Goal: Task Accomplishment & Management: Manage account settings

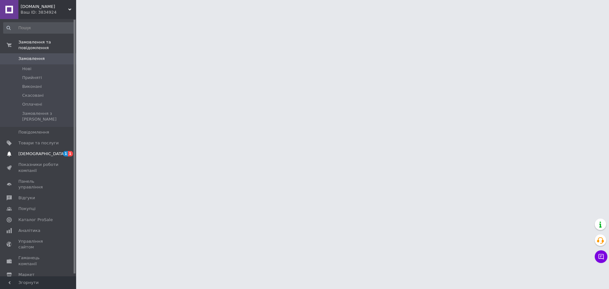
click at [53, 151] on span "[DEMOGRAPHIC_DATA]" at bounding box center [38, 154] width 40 height 6
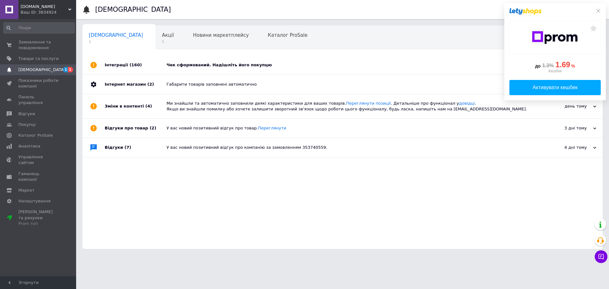
click at [195, 68] on div "Чек сформований. Надішліть його покупцю" at bounding box center [350, 65] width 366 height 6
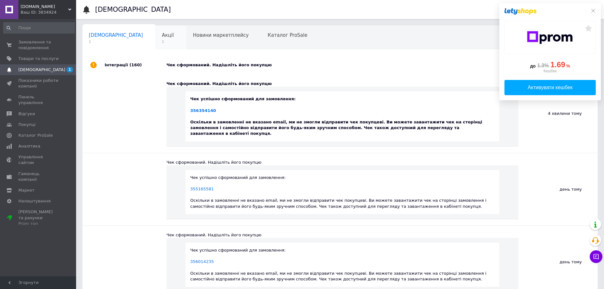
click at [162, 41] on span "1" at bounding box center [168, 41] width 12 height 5
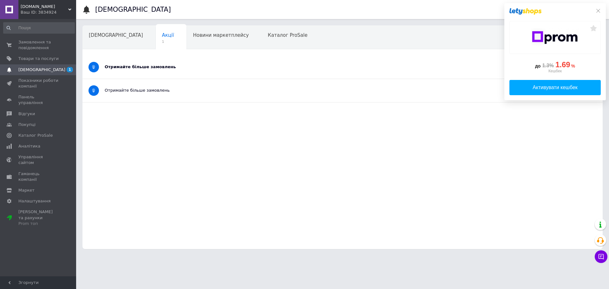
click at [132, 71] on div "Отримайте більше замовлень" at bounding box center [319, 67] width 428 height 23
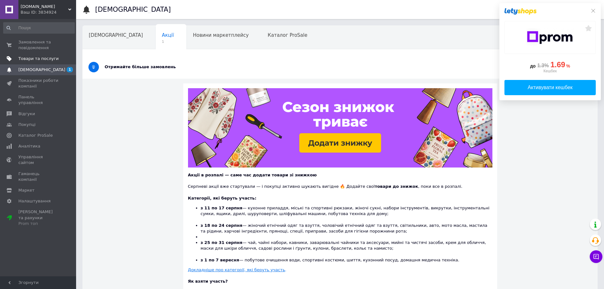
click at [46, 59] on span "Товари та послуги" at bounding box center [38, 59] width 40 height 6
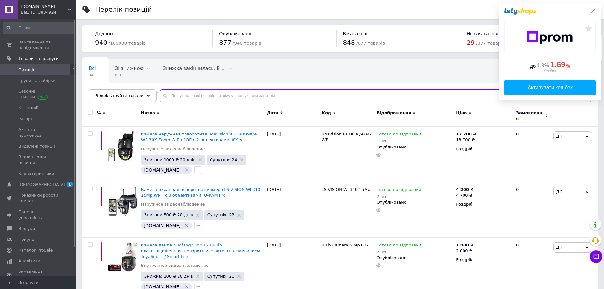
paste input "Охранная поворотная IP камера 8 Mp наблюдения Wonsdar XM86-4G. iCSee"
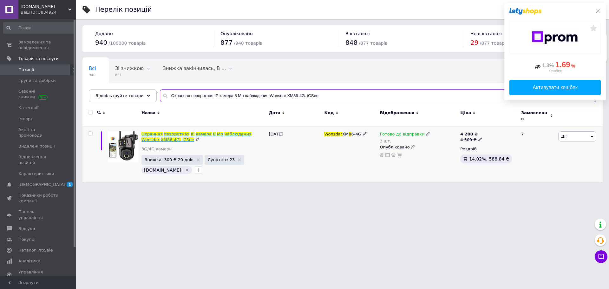
type input "Охранная поворотная IP камера 8 Mp наблюдения Wonsdar XM86-4G. iCSee"
click at [227, 132] on span "наблюдения" at bounding box center [237, 134] width 27 height 5
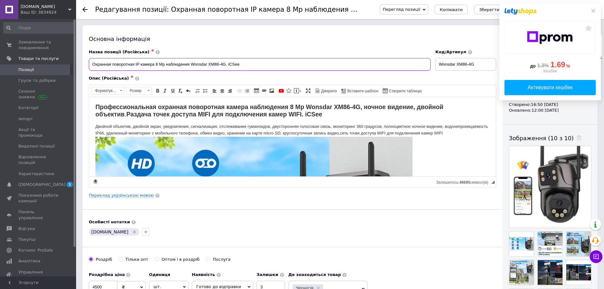
click at [143, 65] on input "Охранная поворотная IP камера 8 Mp наблюдения Wonsdar XM86-4G. iCSee" at bounding box center [260, 64] width 342 height 13
click at [143, 64] on input "Охранная поворотная IP камера 8 Mp наблюдения Wonsdar XM86-4G. iCSee" at bounding box center [260, 64] width 342 height 13
click at [92, 63] on input "Охранная поворотная IP камера 8 Mp наблюдения Wonsdar XM86-4G. iCSee" at bounding box center [260, 64] width 342 height 13
paste input "камера"
drag, startPoint x: 94, startPoint y: 66, endPoint x: 90, endPoint y: 65, distance: 3.8
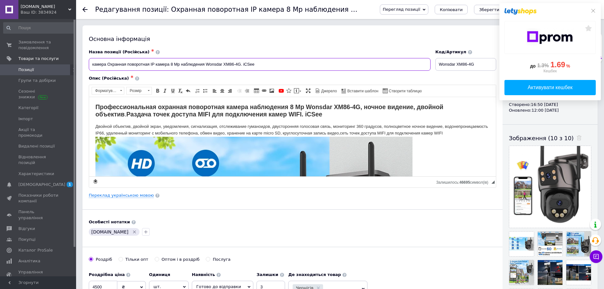
click at [91, 66] on input "камера Охранная поворотная IP камера 8 Mp наблюдения Wonsdar XM86-4G. iCSee" at bounding box center [260, 64] width 342 height 13
click at [110, 65] on input "Камера Охранная поворотная IP камера 8 Mp наблюдения Wonsdar XM86-4G. iCSee" at bounding box center [260, 64] width 342 height 13
drag, startPoint x: 150, startPoint y: 65, endPoint x: 170, endPoint y: 65, distance: 20.3
click at [170, 65] on input "Камера охранная поворотная IP камера 8 Mp наблюдения Wonsdar XM86-4G. iCSee" at bounding box center [260, 64] width 342 height 13
click at [177, 63] on input "Камера охранная поворотная 8 Mp наблюдения Wonsdar XM86-4G. iCSee" at bounding box center [260, 64] width 342 height 13
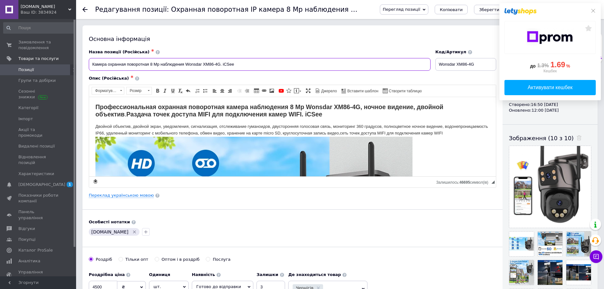
click at [177, 63] on input "Камера охранная поворотная 8 Mp наблюдения Wonsdar XM86-4G. iCSee" at bounding box center [260, 64] width 342 height 13
drag, startPoint x: 161, startPoint y: 64, endPoint x: 151, endPoint y: 63, distance: 10.2
click at [151, 63] on input "Камера охранная поворотная 8 Mp Wonsdar XM86-4G. iCSee" at bounding box center [260, 64] width 342 height 13
click at [187, 64] on input "Камера охранная поворотная Wonsdar XM86-4G. iCSee" at bounding box center [260, 64] width 342 height 13
click at [185, 65] on input "Камера охранная поворотная Wonsdar XM86-4G. iCSee" at bounding box center [260, 64] width 342 height 13
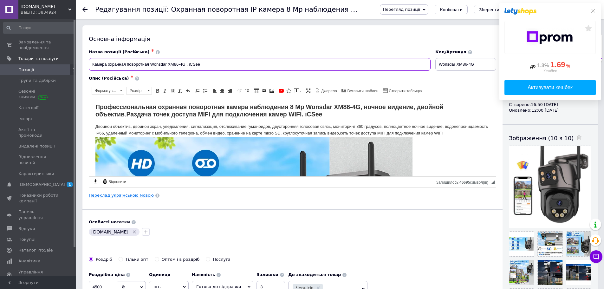
paste input "8 Mp"
click at [173, 64] on input "Камера охранная поворотная Wonsdar XM86-4G 8 Mp . iCSee" at bounding box center [260, 64] width 342 height 13
type input "Камера охранная поворотная Wonsdar XM86-4G 8 Mp . iCSee"
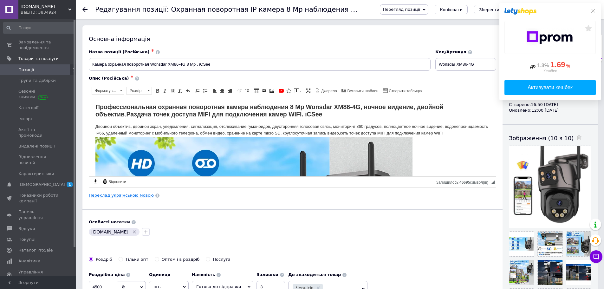
click at [132, 194] on link "Переклад українською мовою" at bounding box center [121, 195] width 65 height 5
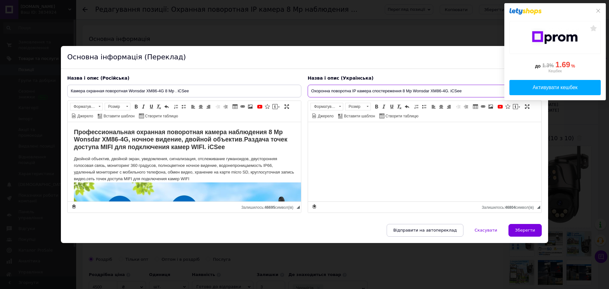
click at [350, 88] on input "Охоронна поворотна IP камера спостереження 8 Mp Wonsdar XM86-4G. iCSee" at bounding box center [425, 91] width 234 height 13
paste input "амера охоронна поворотна Wonsdar XM86-4G 8 Mp"
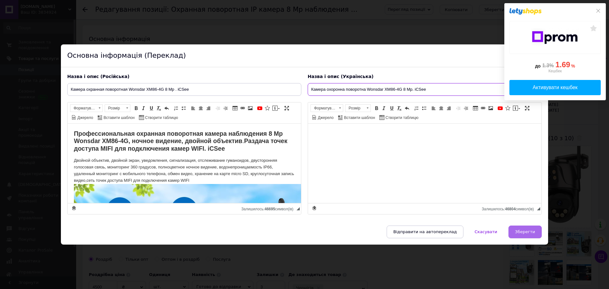
type input "Камера охоронна поворотна Wonsdar XM86-4G 8 Mp. iCSee"
click at [524, 232] on span "Зберегти" at bounding box center [525, 231] width 20 height 5
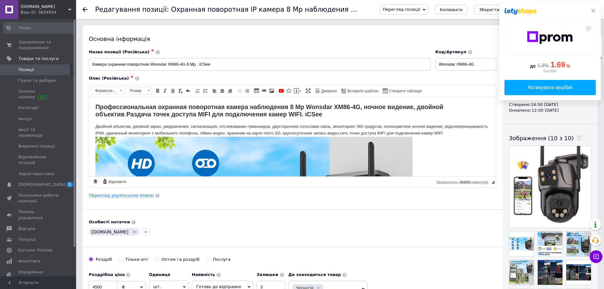
click at [594, 11] on icon at bounding box center [593, 10] width 5 height 5
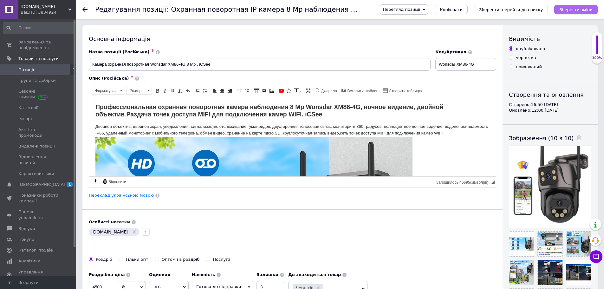
click at [570, 11] on icon "Зберегти зміни" at bounding box center [576, 9] width 33 height 5
click at [579, 12] on icon "Зберегти зміни" at bounding box center [576, 9] width 33 height 5
click at [87, 9] on icon at bounding box center [84, 9] width 5 height 5
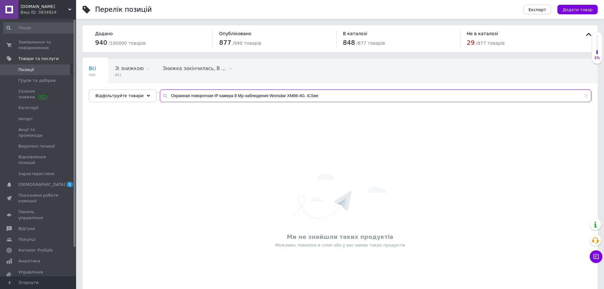
click at [206, 91] on input "Охранная поворотная IP камера 8 Mp наблюдения Wonsdar XM86-4G. iCSee" at bounding box center [376, 95] width 432 height 13
paste input "Wi-Fi IP камера Ninivision/Overscam SMART 8K с 10-x зумом и 4 линзами. IPC360 H…"
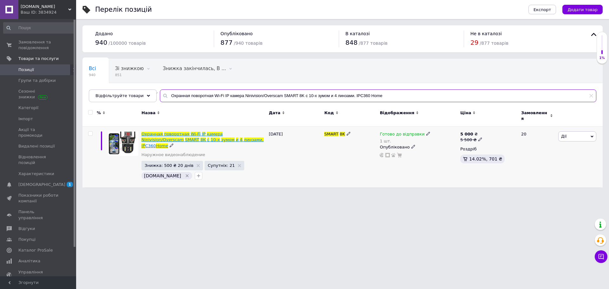
type input "Охранная поворотная Wi-Fi IP камера Ninivision/Overscam SMART 8K с 10-x зумом и…"
click at [210, 133] on span "камера" at bounding box center [215, 134] width 16 height 5
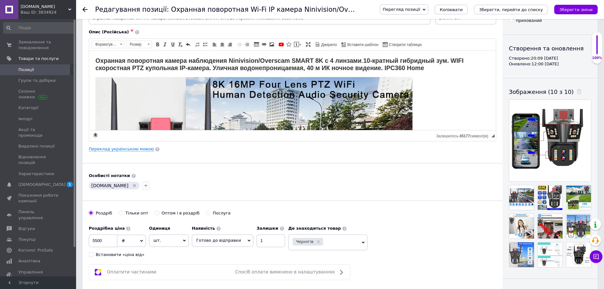
scroll to position [63, 0]
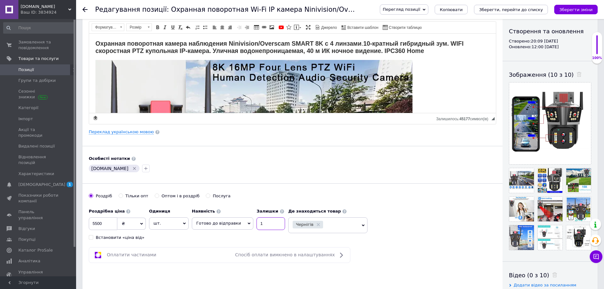
click at [267, 225] on input "1" at bounding box center [271, 223] width 29 height 13
type input "5"
click at [577, 6] on button "Зберегти зміни" at bounding box center [575, 10] width 43 height 10
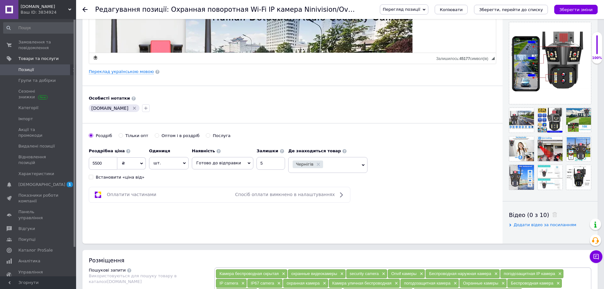
scroll to position [115, 0]
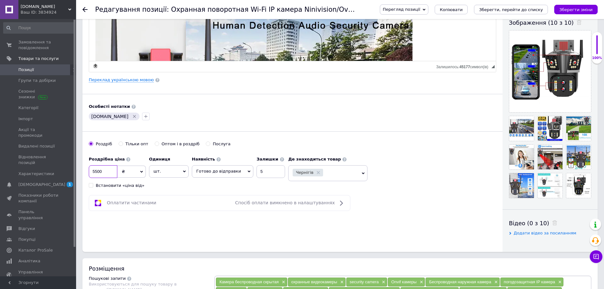
click at [97, 173] on input "5500" at bounding box center [103, 171] width 29 height 13
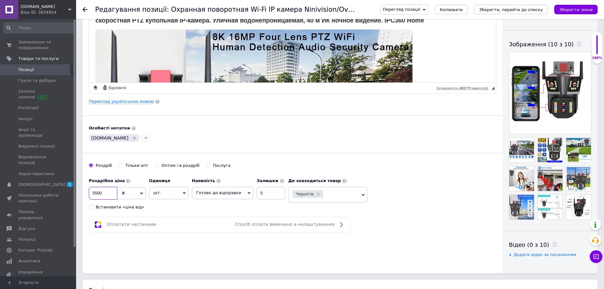
scroll to position [52, 0]
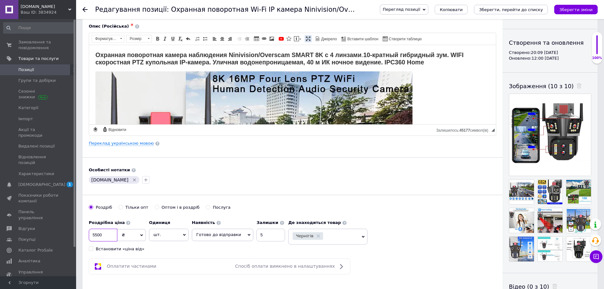
drag, startPoint x: 305, startPoint y: 35, endPoint x: 304, endPoint y: 24, distance: 10.8
click at [305, 35] on link "Максимізувати" at bounding box center [308, 38] width 7 height 7
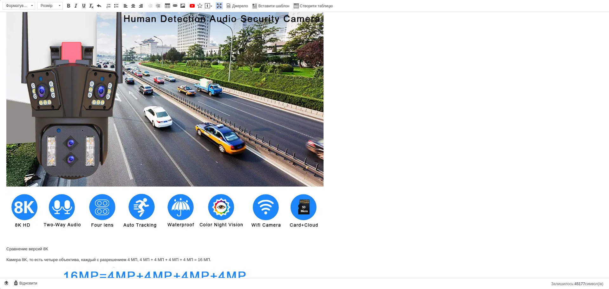
scroll to position [0, 0]
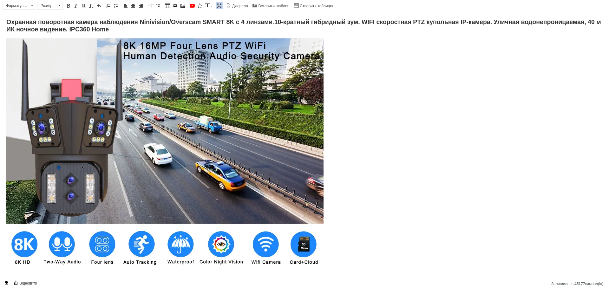
click at [218, 7] on span at bounding box center [219, 5] width 5 height 5
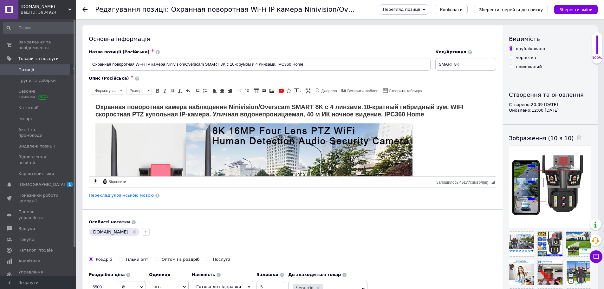
click at [142, 197] on link "Переклад українською мовою" at bounding box center [121, 195] width 65 height 5
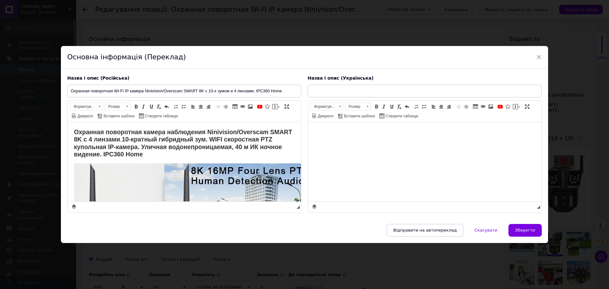
type input "Охоронна поворотна Wi-Fi IP-камера Ninivision/Overscam SMART 8K з зумом і 4 лін…"
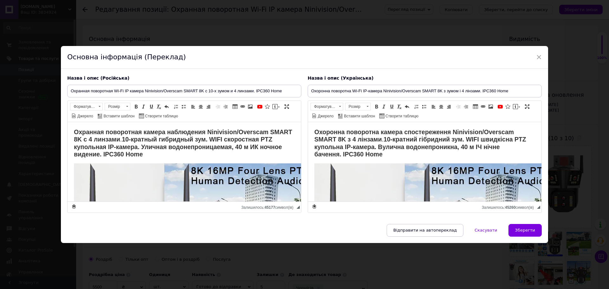
drag, startPoint x: 316, startPoint y: 166, endPoint x: 327, endPoint y: 167, distance: 11.8
click at [327, 167] on p "Редактор, 62EA3003-A9C2-43EC-85E6-3843C64AA9C8" at bounding box center [424, 283] width 221 height 240
click at [537, 54] on span "×" at bounding box center [539, 57] width 6 height 11
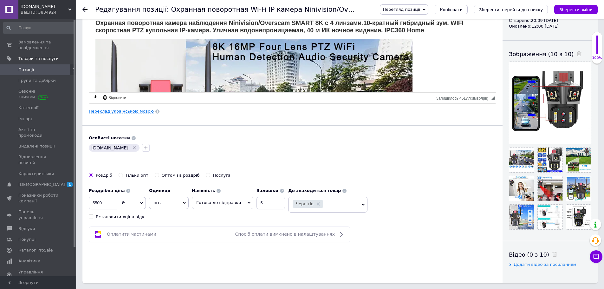
scroll to position [95, 0]
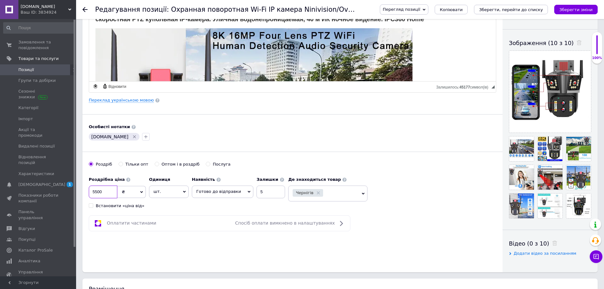
click at [97, 194] on input "5500" at bounding box center [103, 192] width 29 height 13
type input "5000"
click at [571, 11] on icon "Зберегти зміни" at bounding box center [576, 9] width 33 height 5
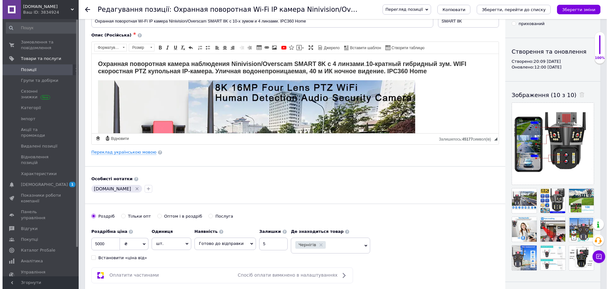
scroll to position [0, 0]
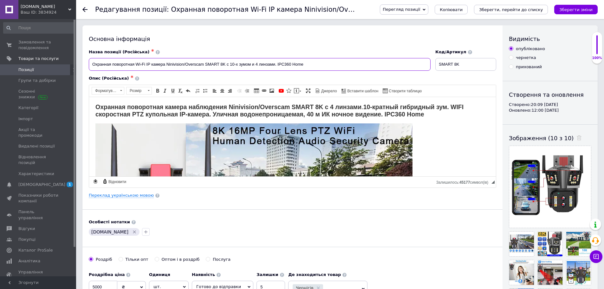
click at [155, 65] on input "Охранная поворотная Wi-Fi IP камера Ninivision/Overscam SMART 8K с 10-x зумом и…" at bounding box center [260, 64] width 342 height 13
click at [91, 63] on input "Охранная поворотная Wi-Fi IP Ninivision/Overscam SMART 8K с 10-x зумом и 4 линз…" at bounding box center [260, 64] width 342 height 13
paste input "камера"
click at [91, 66] on input "камера Охранная поворотная Wi-Fi IP Ninivision/Overscam SMART 8K с 10-x зумом и…" at bounding box center [260, 64] width 342 height 13
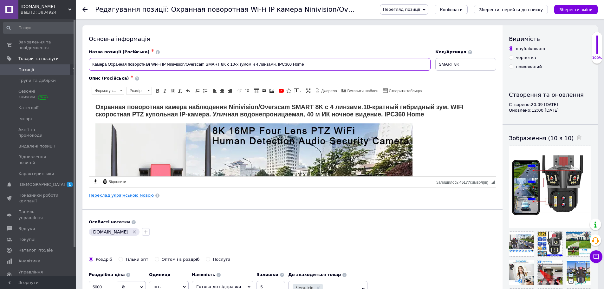
click at [108, 66] on input "Камера Охранная поворотная Wi-Fi IP Ninivision/Overscam SMART 8K с 10-x зумом и…" at bounding box center [260, 64] width 342 height 13
drag, startPoint x: 151, startPoint y: 65, endPoint x: 161, endPoint y: 65, distance: 10.1
click at [161, 65] on input "Камера охранная поворотная Wi-Fi IP Ninivision/Overscam SMART 8K с 10-x зумом и…" at bounding box center [260, 64] width 342 height 13
click at [155, 64] on input "Камера охранная поворотная IP Ninivision/Overscam SMART 8K с 10-x зумом и 4 лин…" at bounding box center [260, 64] width 342 height 13
click at [259, 65] on input "Камера охранная поворотная Ninivision/Overscam SMART 8K с 10-x зумом и 4 линзам…" at bounding box center [260, 64] width 342 height 13
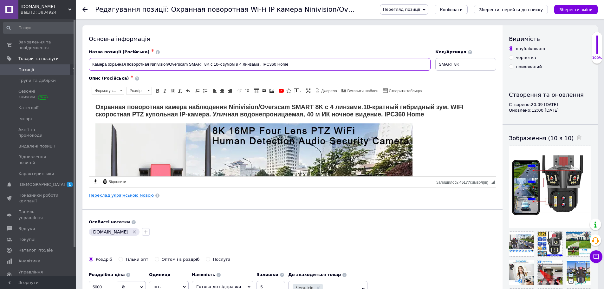
click at [241, 63] on input "Камера охранная поворотная Ninivision/Overscam SMART 8K с 10-x зумом и 4 линзам…" at bounding box center [260, 64] width 342 height 13
drag, startPoint x: 244, startPoint y: 63, endPoint x: 258, endPoint y: 63, distance: 14.3
click at [258, 63] on input "Камера охранная поворотная Ninivision/Overscam SMART 8K с 10-x зумом и 3 линзам…" at bounding box center [260, 64] width 342 height 13
click at [210, 64] on input "Камера охранная поворотная Ninivision/Overscam SMART 8K с 10-x зумом и 3 экрана…" at bounding box center [260, 64] width 342 height 13
paste input "Wi-Fi"
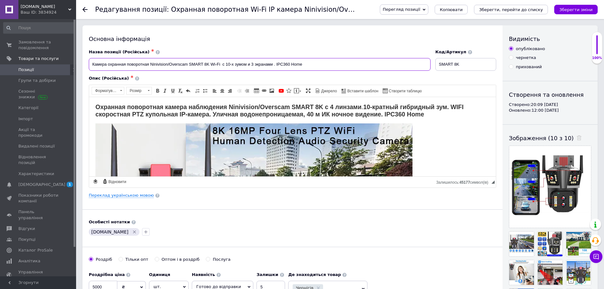
click at [260, 64] on input "Камера охранная поворотная Ninivision/Overscam SMART 8K Wi-Fi с 10-x зумом и 3 …" at bounding box center [260, 64] width 342 height 13
click at [274, 63] on input "Камера охранная поворотная Ninivision/Overscam SMART 8K Wi-Fi с 10-x зумом и 3 …" at bounding box center [260, 64] width 342 height 13
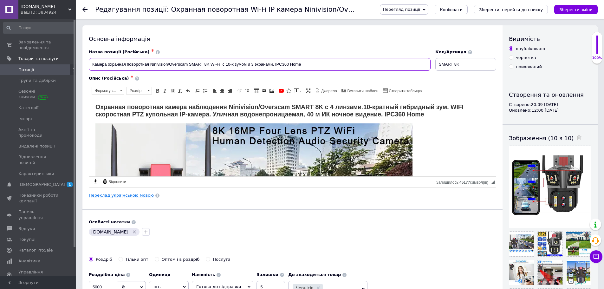
click at [242, 65] on input "Камера охранная поворотная Ninivision/Overscam SMART 8K Wi-Fi с 10-x зумом и 3 …" at bounding box center [260, 64] width 342 height 13
type input "Камера охранная поворотная Ninivision/Overscam SMART 8K Wi-Fi с 10-x зумом и 3 …"
click at [124, 194] on link "Переклад українською мовою" at bounding box center [121, 195] width 65 height 5
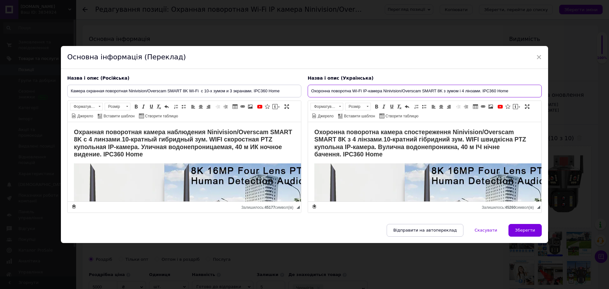
click at [387, 91] on input "Охоронна поворотна Wi-Fi IP-камера Ninivision/Overscam SMART 8K з зумом і 4 лін…" at bounding box center [425, 91] width 234 height 13
paste input "амера охоронна поворотна Ninivision/Overscam SMART 8K Wi-Fi з 10-x зумом та 3 е…"
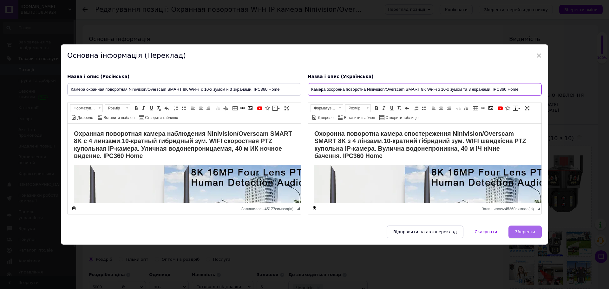
type input "Камера охоронна поворотна Ninivision/Overscam SMART 8K Wi-Fi з 10-x зумом та 3 …"
click at [528, 232] on span "Зберегти" at bounding box center [525, 231] width 20 height 5
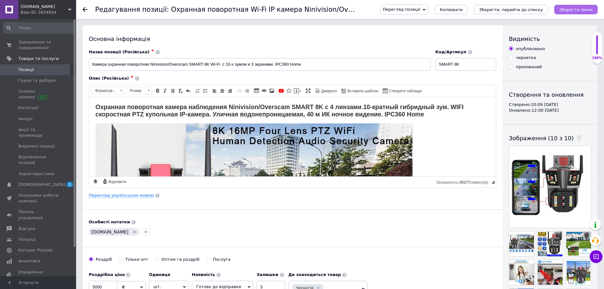
click at [572, 10] on icon "Зберегти зміни" at bounding box center [576, 9] width 33 height 5
click at [118, 195] on link "Переклад українською мовою" at bounding box center [121, 195] width 65 height 5
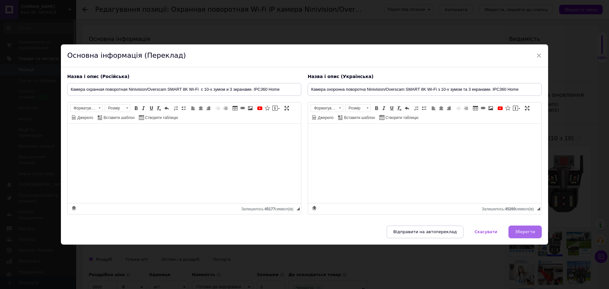
click at [527, 233] on span "Зберегти" at bounding box center [525, 231] width 20 height 5
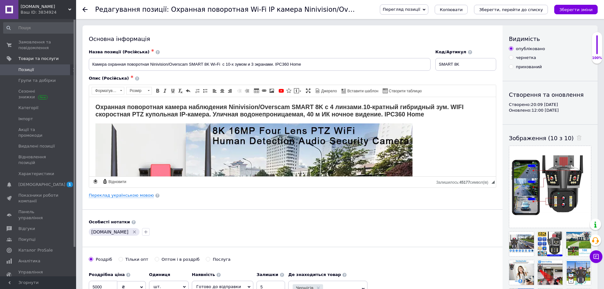
drag, startPoint x: 581, startPoint y: 9, endPoint x: 571, endPoint y: 9, distance: 9.5
click at [581, 10] on icon "Зберегти зміни" at bounding box center [576, 9] width 33 height 5
click at [33, 49] on span "Замовлення та повідомлення" at bounding box center [38, 44] width 40 height 11
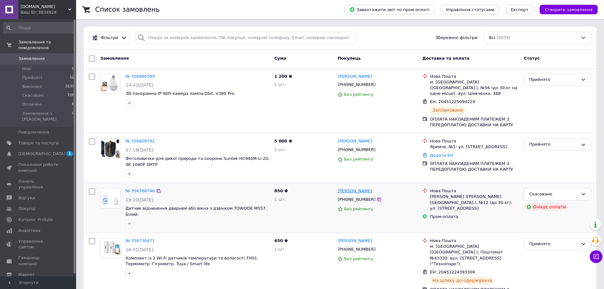
click at [362, 188] on link "[PERSON_NAME]" at bounding box center [355, 191] width 34 height 6
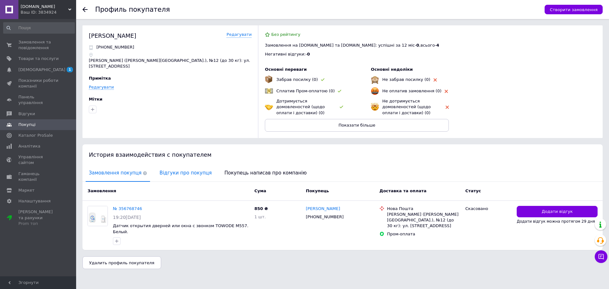
click at [182, 173] on span "Відгуки про покупця" at bounding box center [185, 173] width 58 height 16
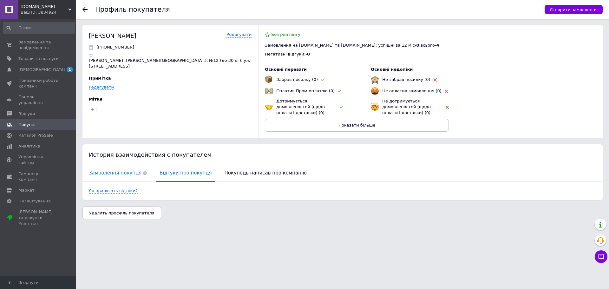
click at [125, 170] on span "Замовлення покупця" at bounding box center [118, 173] width 64 height 16
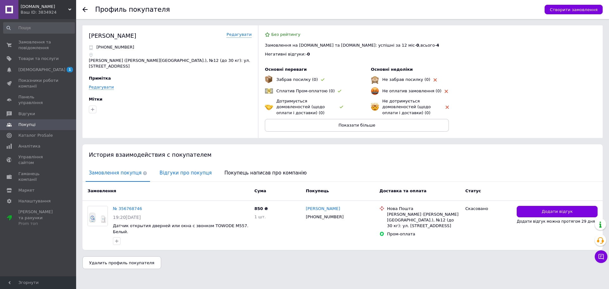
click at [183, 172] on span "Відгуки про покупця" at bounding box center [185, 173] width 58 height 16
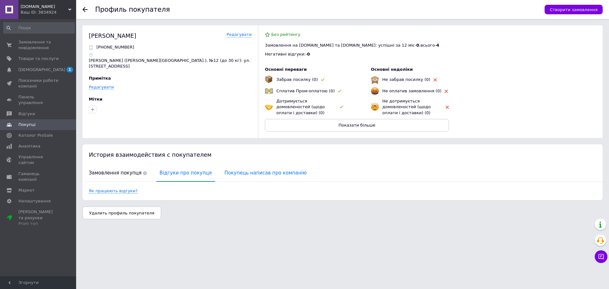
click at [253, 173] on span "Покупець написав про компанію" at bounding box center [265, 173] width 88 height 16
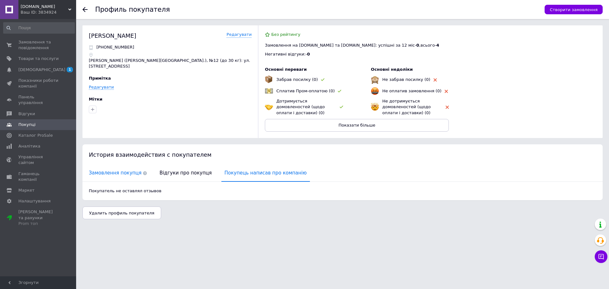
click at [112, 175] on span "Замовлення покупця" at bounding box center [118, 173] width 64 height 16
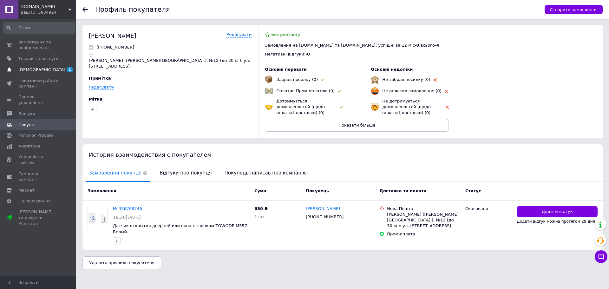
click at [44, 68] on span "[DEMOGRAPHIC_DATA]" at bounding box center [38, 70] width 40 height 6
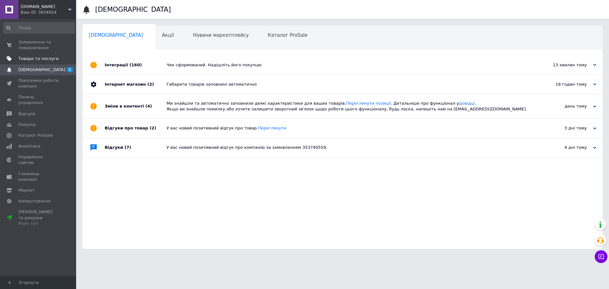
click at [41, 57] on span "Товари та послуги" at bounding box center [38, 59] width 40 height 6
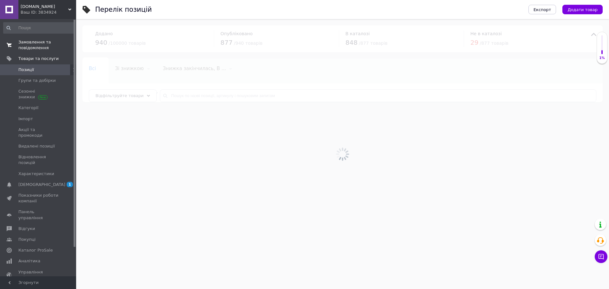
click at [36, 43] on span "Замовлення та повідомлення" at bounding box center [38, 44] width 40 height 11
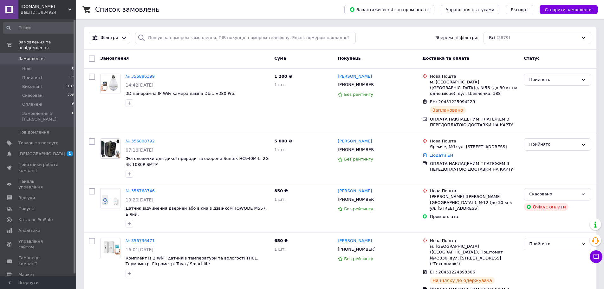
click at [44, 9] on span "[DOMAIN_NAME]" at bounding box center [45, 7] width 48 height 6
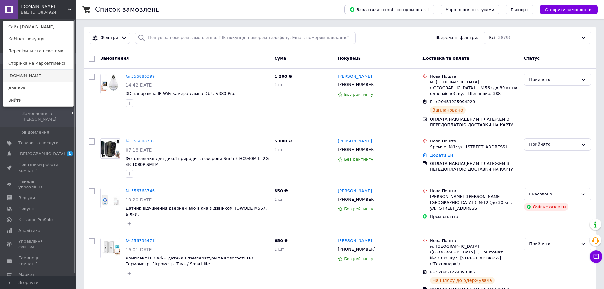
click at [43, 78] on link "[DOMAIN_NAME]" at bounding box center [38, 76] width 70 height 12
